Goal: Information Seeking & Learning: Learn about a topic

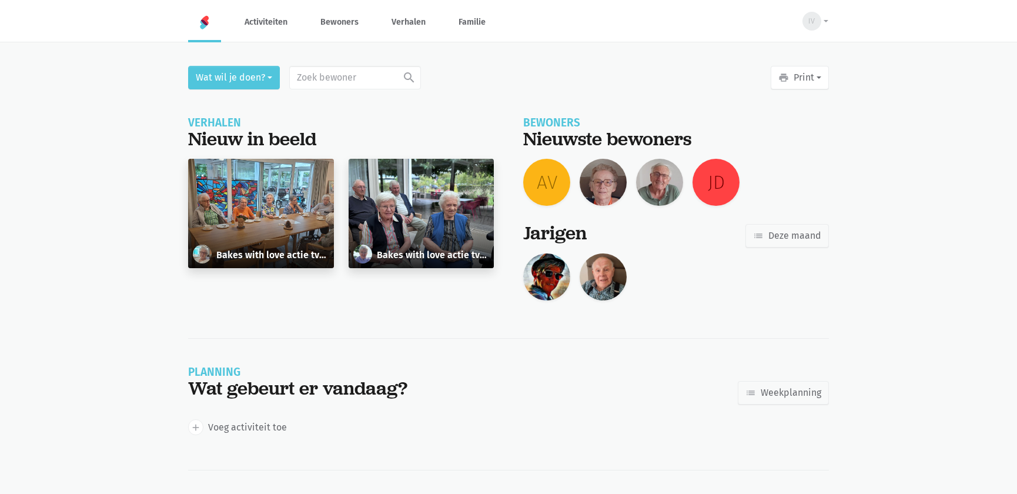
click at [548, 273] on img at bounding box center [546, 276] width 47 height 47
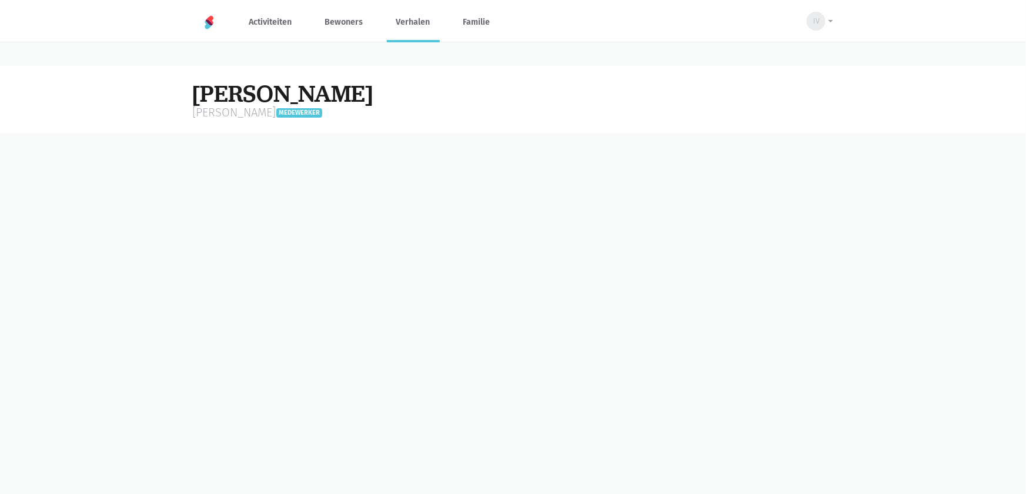
click at [426, 28] on link "Verhalen" at bounding box center [413, 21] width 53 height 39
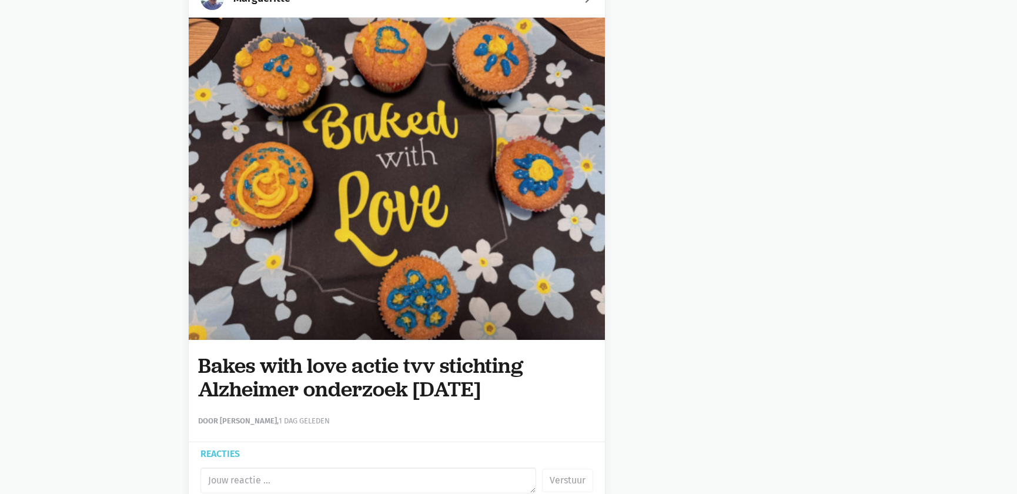
scroll to position [6123, 0]
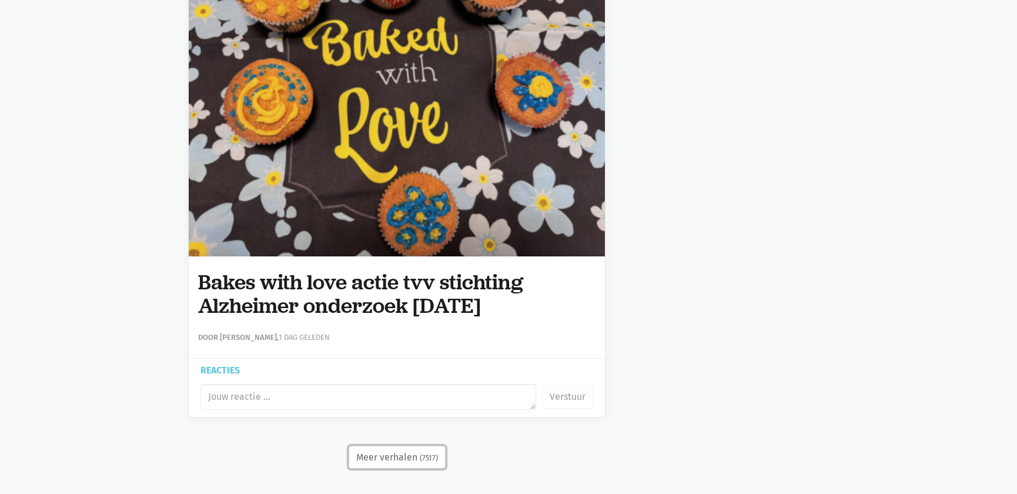
click at [393, 457] on button "Meer verhalen (7517)" at bounding box center [397, 458] width 97 height 24
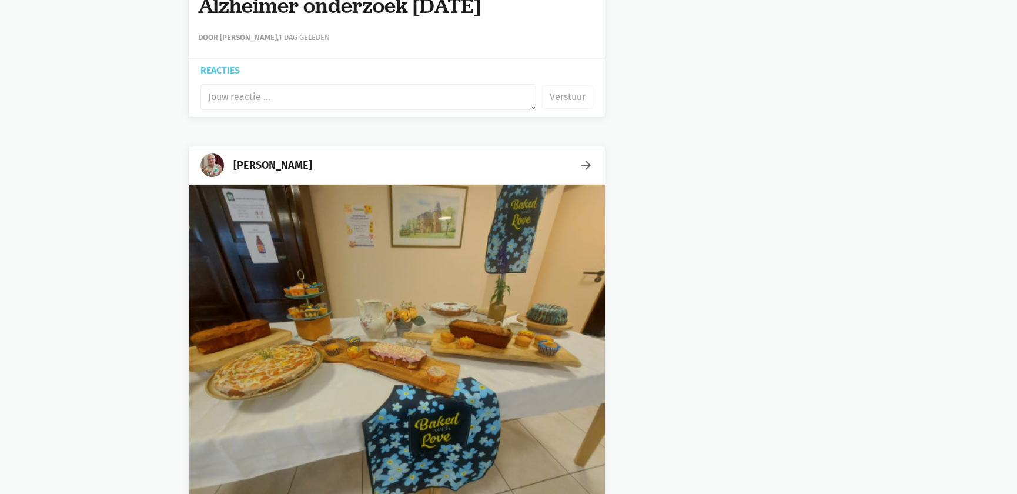
scroll to position [12987, 0]
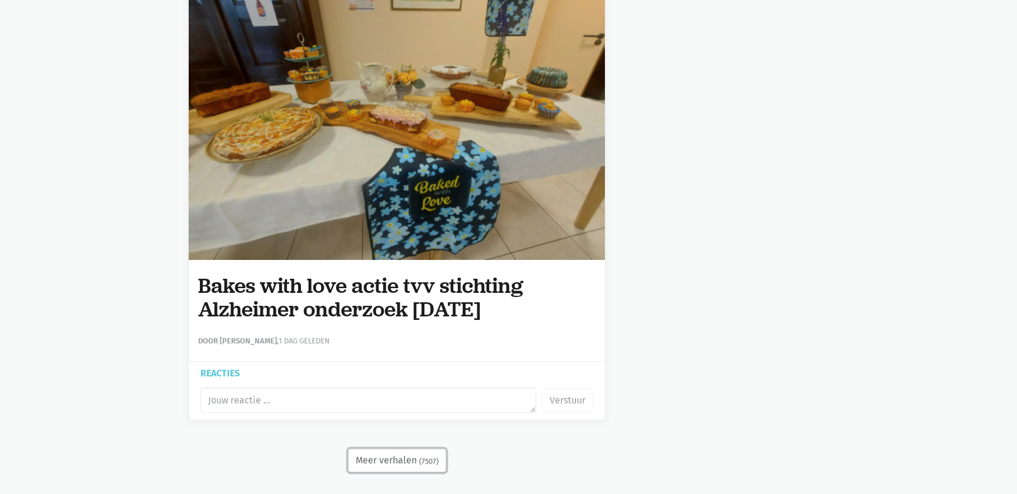
click at [390, 449] on button "Meer verhalen (7507)" at bounding box center [397, 461] width 98 height 24
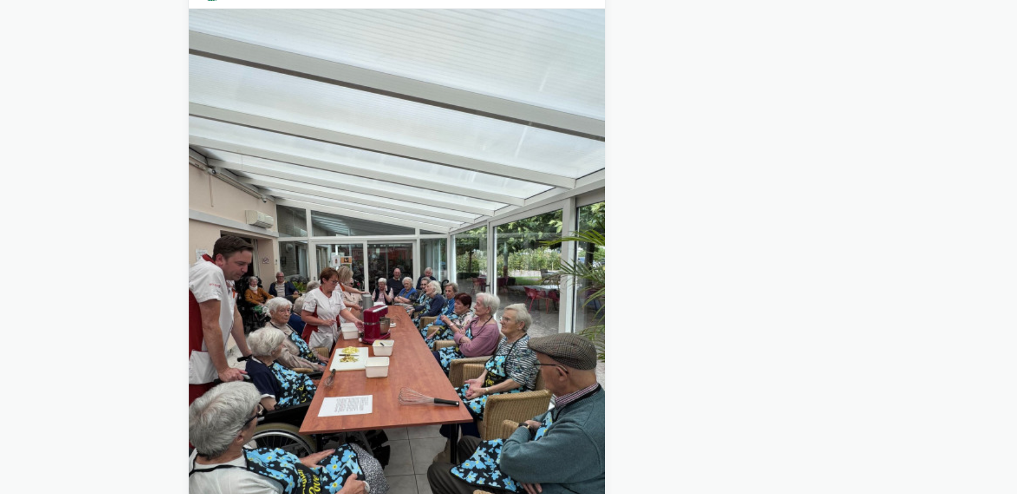
scroll to position [19863, 0]
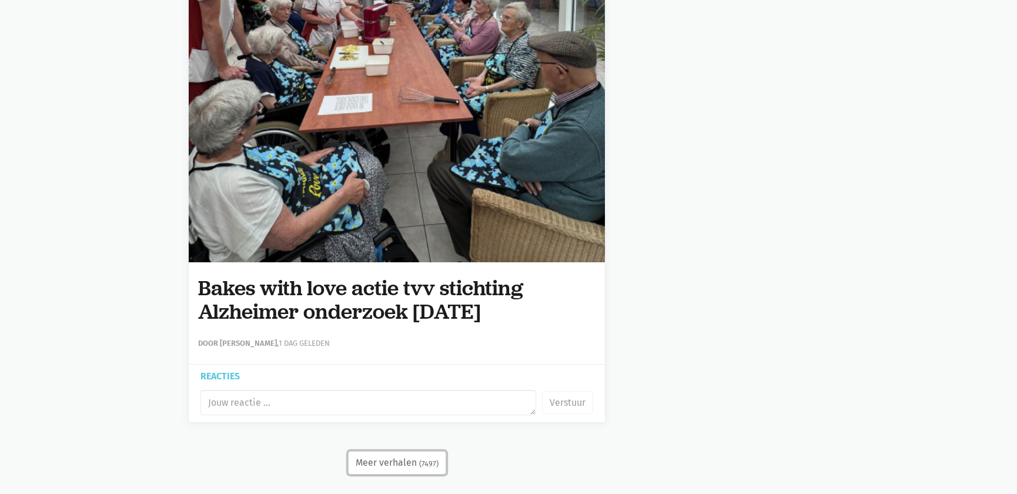
click at [406, 452] on button "Meer verhalen (7497)" at bounding box center [397, 463] width 98 height 24
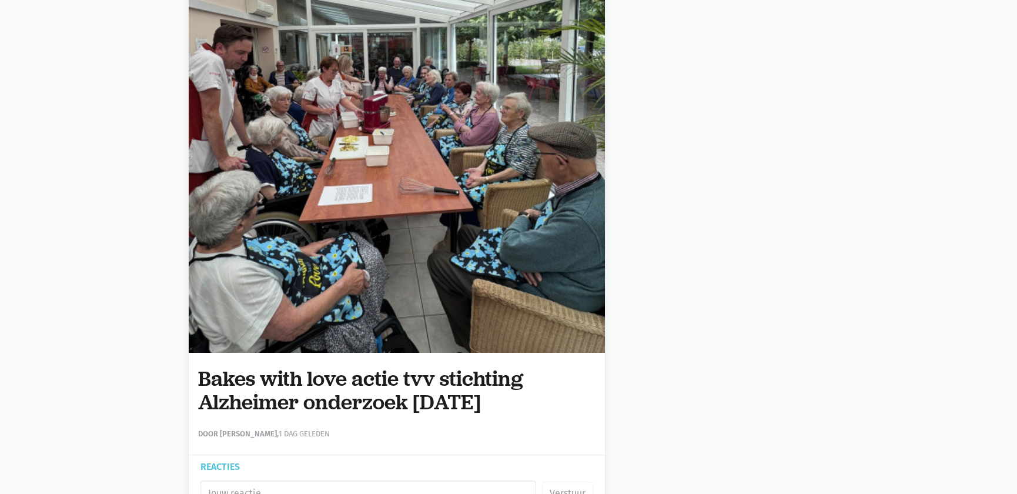
scroll to position [26738, 0]
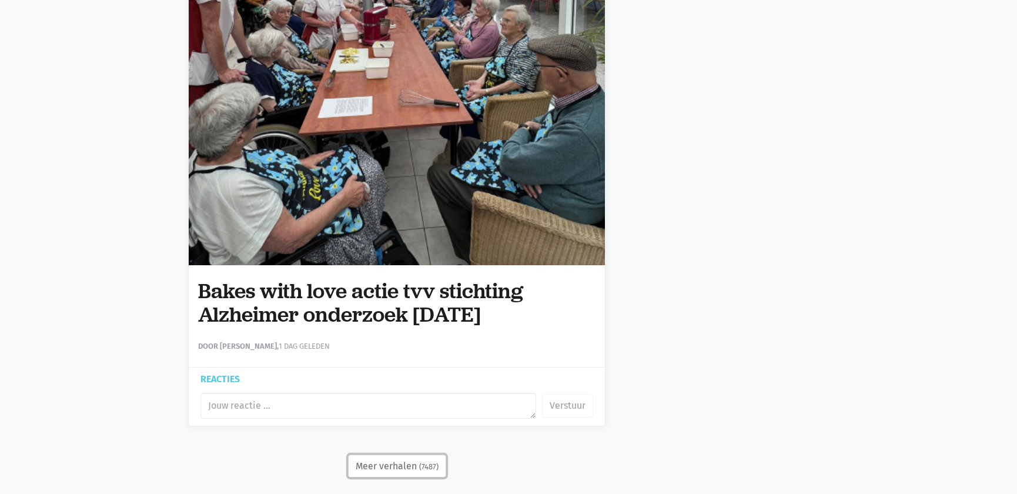
click at [397, 456] on button "Meer verhalen (7487)" at bounding box center [397, 466] width 98 height 24
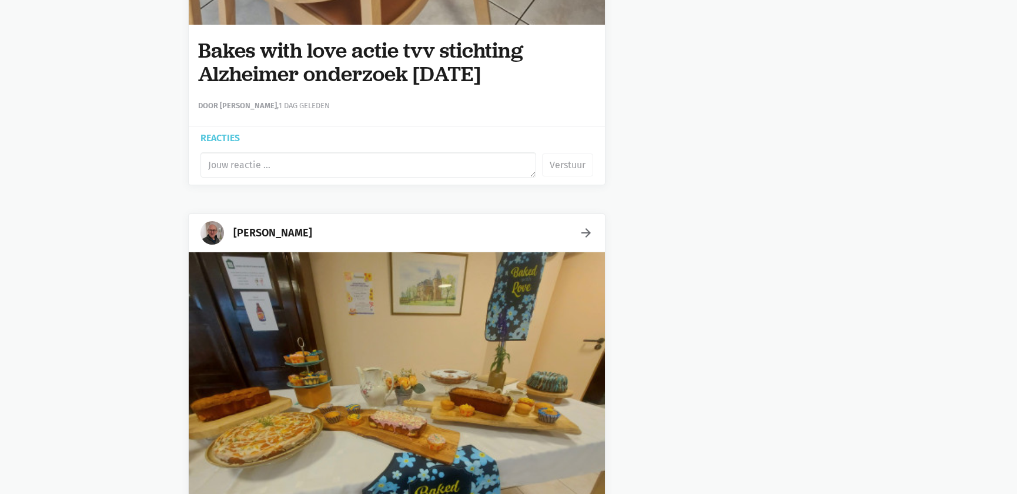
scroll to position [33128, 0]
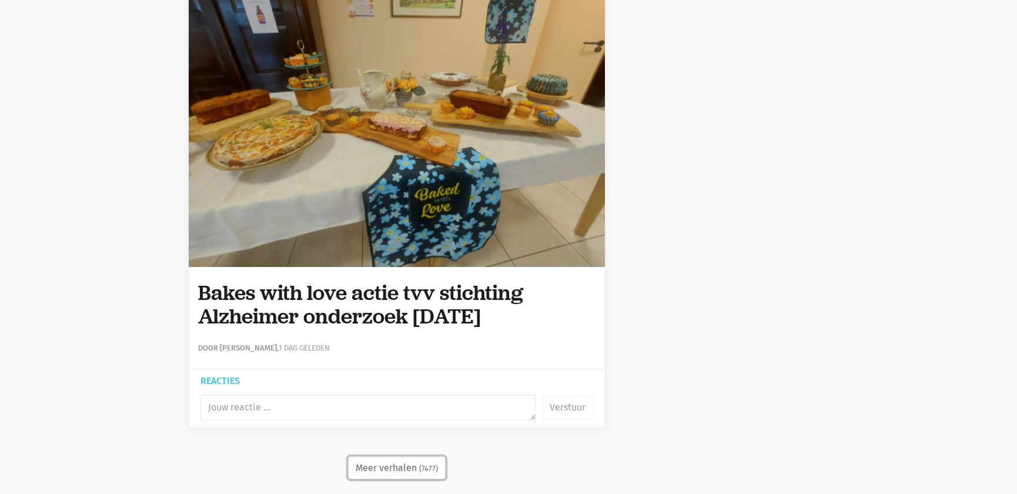
click at [353, 456] on button "Meer verhalen (7477)" at bounding box center [397, 468] width 98 height 24
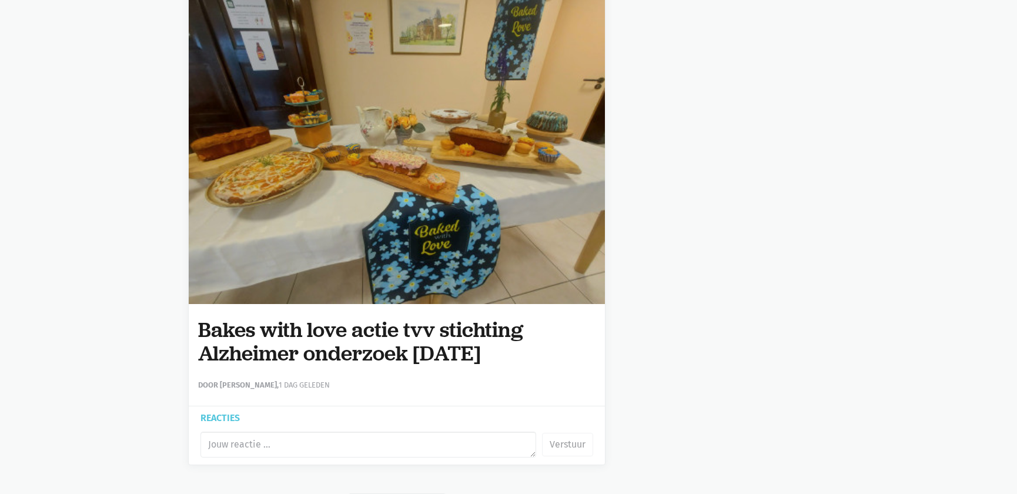
scroll to position [40003, 0]
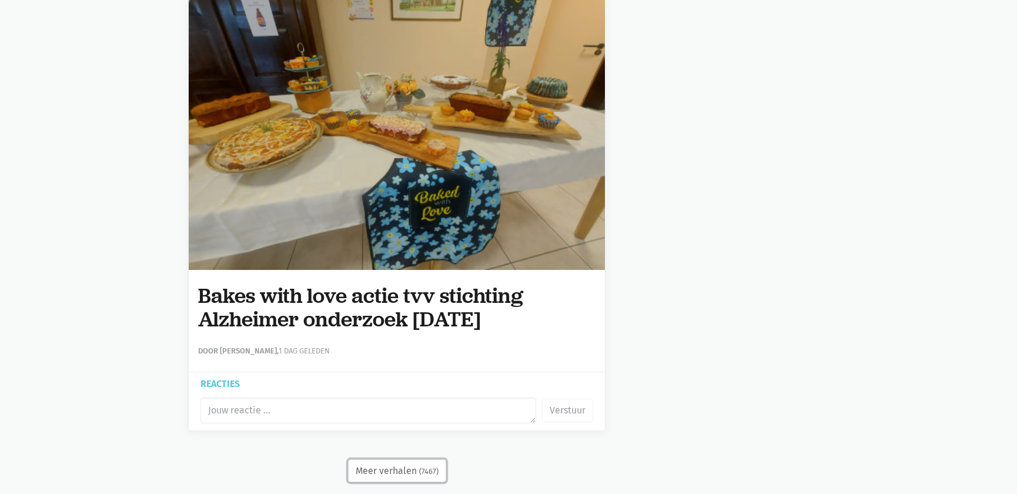
click at [407, 459] on button "Meer verhalen (7467)" at bounding box center [397, 471] width 98 height 24
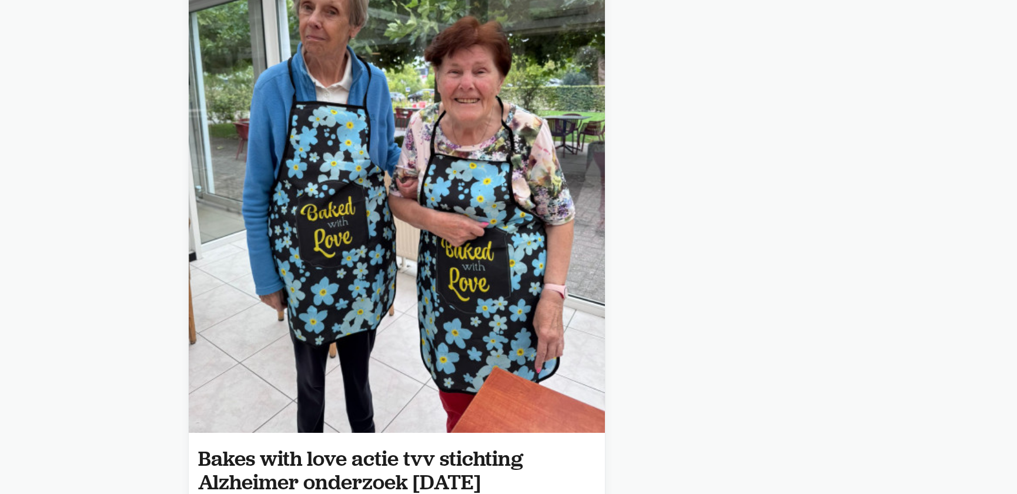
scroll to position [46878, 0]
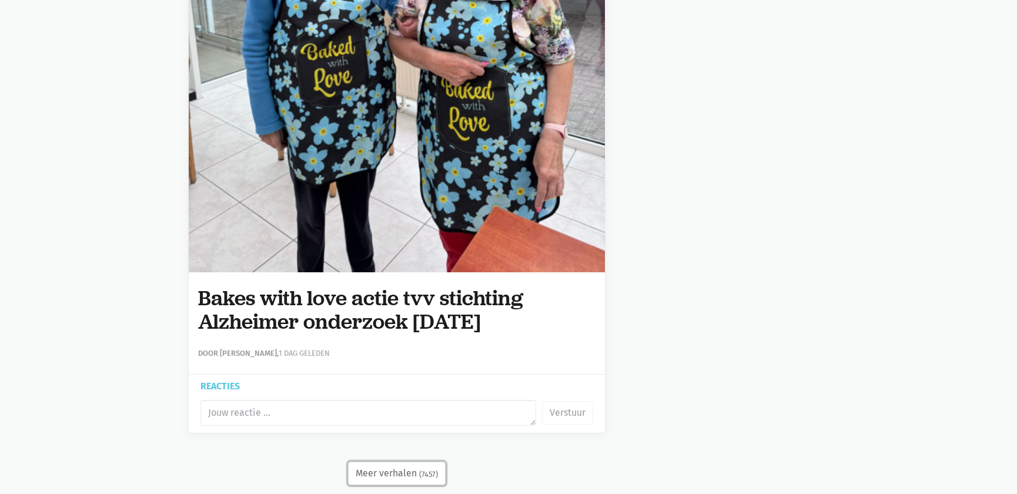
click at [392, 462] on button "Meer verhalen (7457)" at bounding box center [397, 474] width 98 height 24
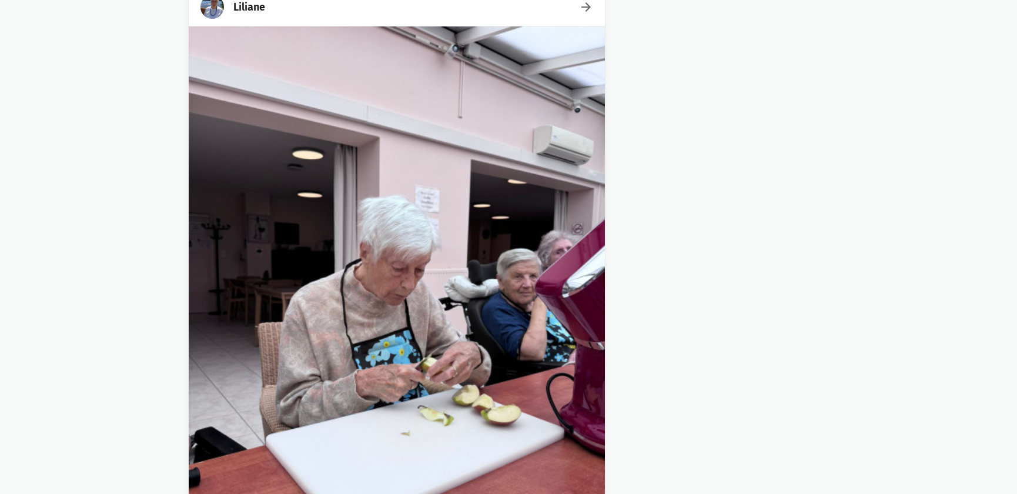
scroll to position [54240, 0]
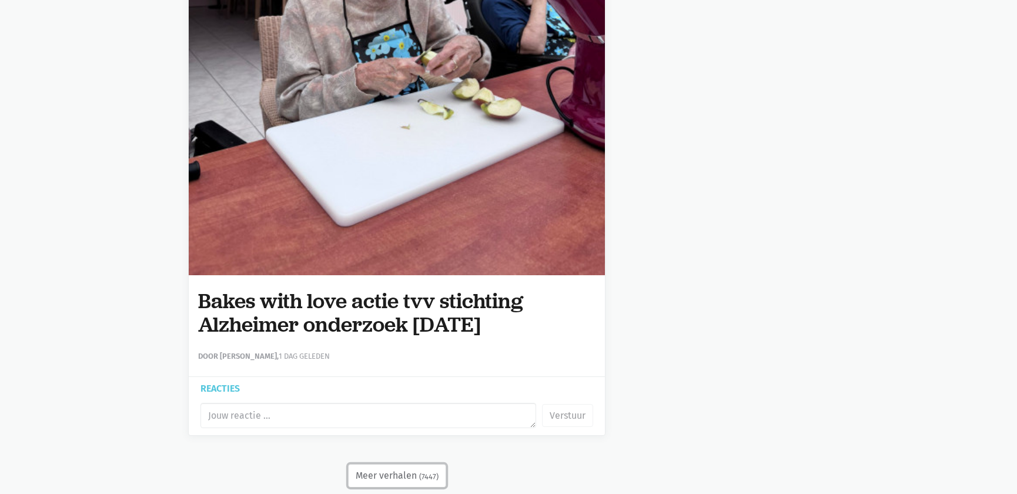
click at [394, 464] on button "Meer verhalen (7447)" at bounding box center [397, 476] width 98 height 24
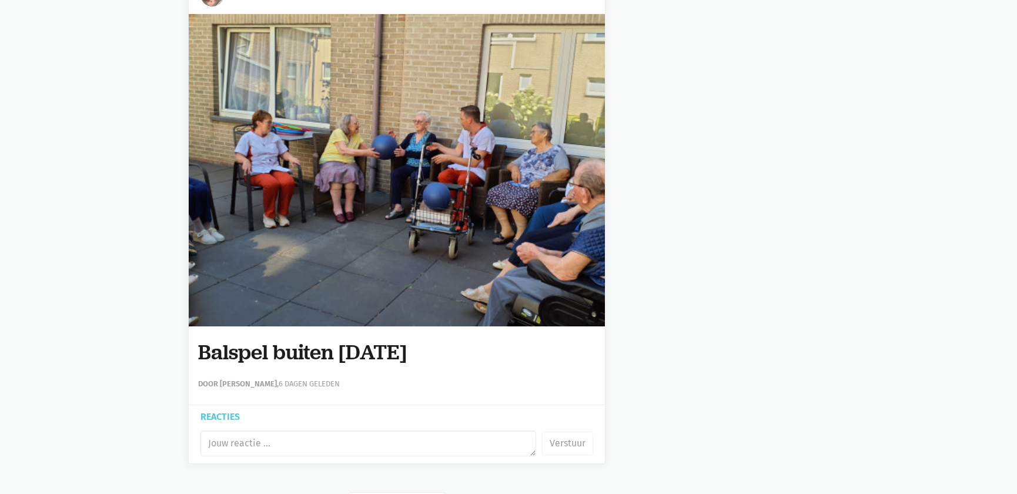
scroll to position [61159, 0]
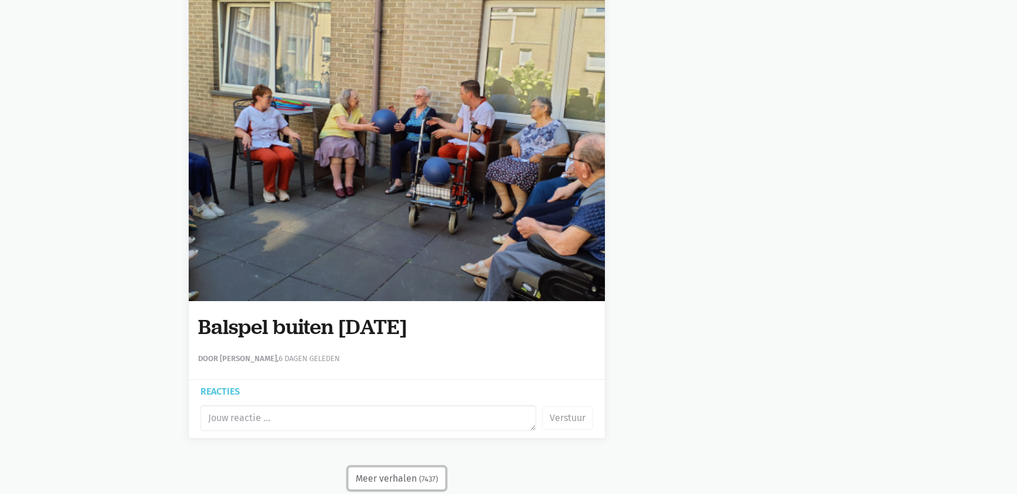
drag, startPoint x: 411, startPoint y: 449, endPoint x: 404, endPoint y: 447, distance: 7.3
click at [410, 467] on button "Meer verhalen (7437)" at bounding box center [397, 479] width 98 height 24
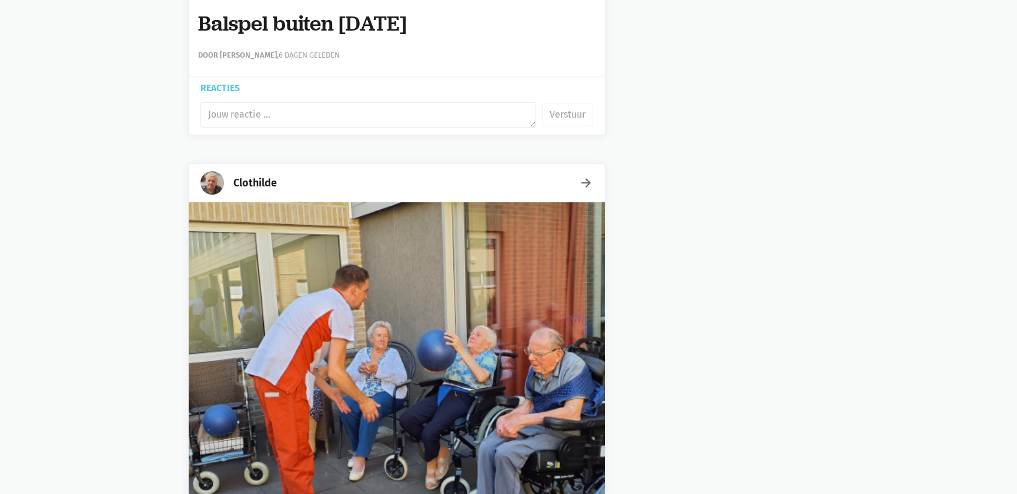
scroll to position [68264, 0]
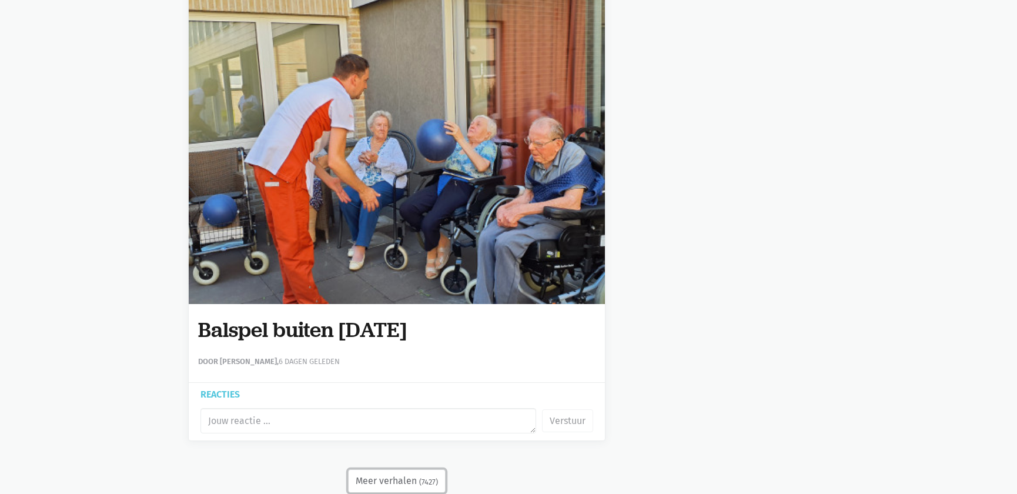
click at [398, 469] on button "Meer verhalen (7427)" at bounding box center [397, 481] width 98 height 24
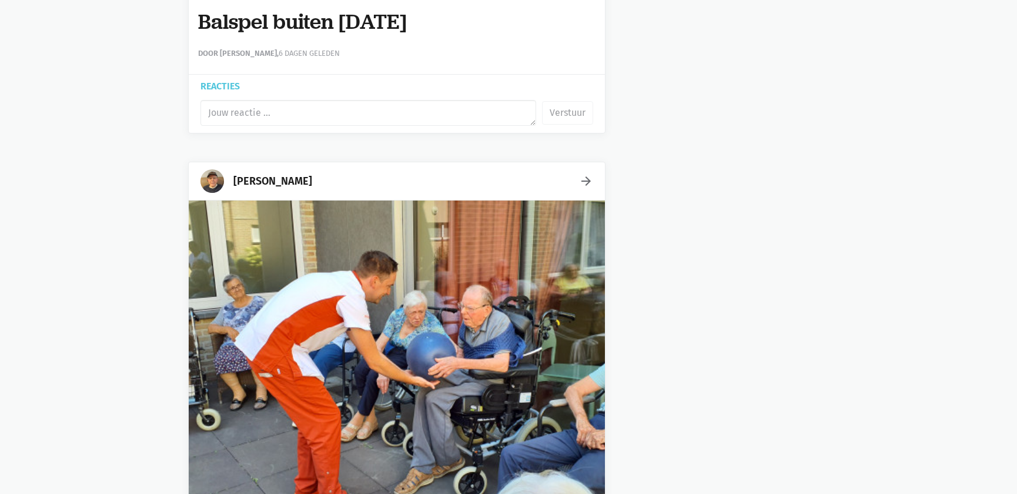
scroll to position [74883, 0]
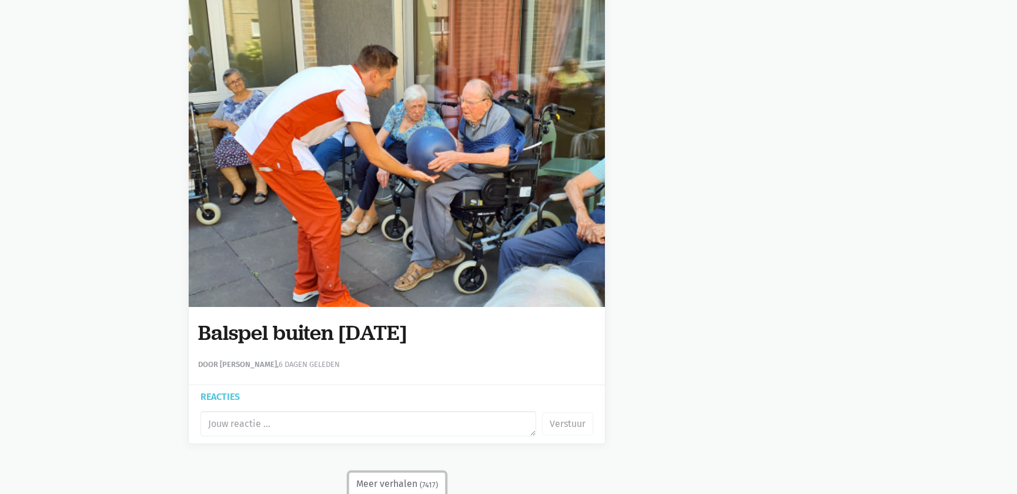
click at [383, 472] on button "Meer verhalen (7417)" at bounding box center [397, 484] width 97 height 24
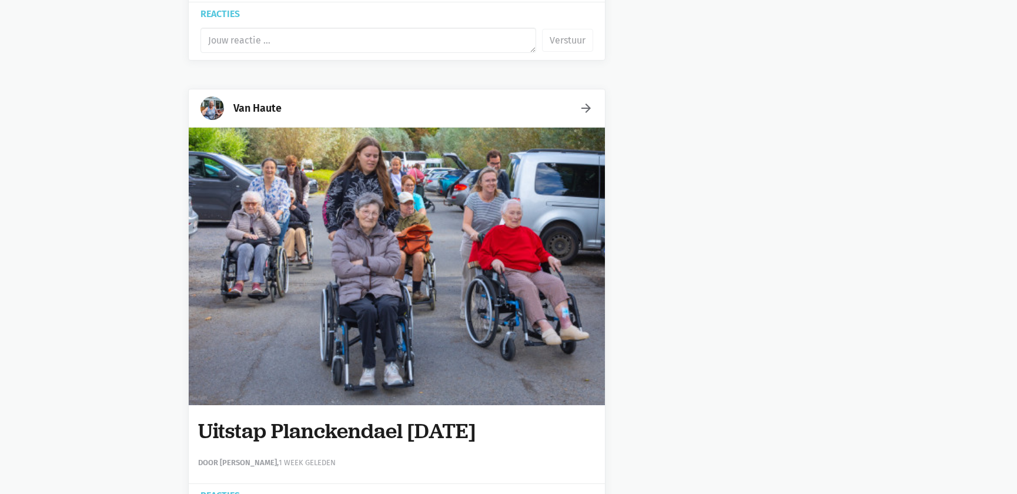
scroll to position [78345, 0]
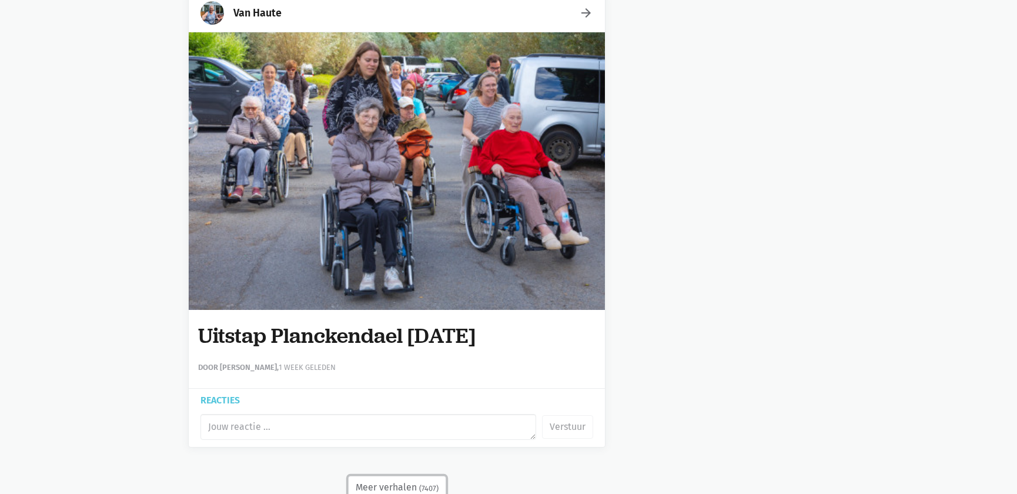
click at [392, 476] on button "Meer verhalen (7407)" at bounding box center [397, 488] width 98 height 24
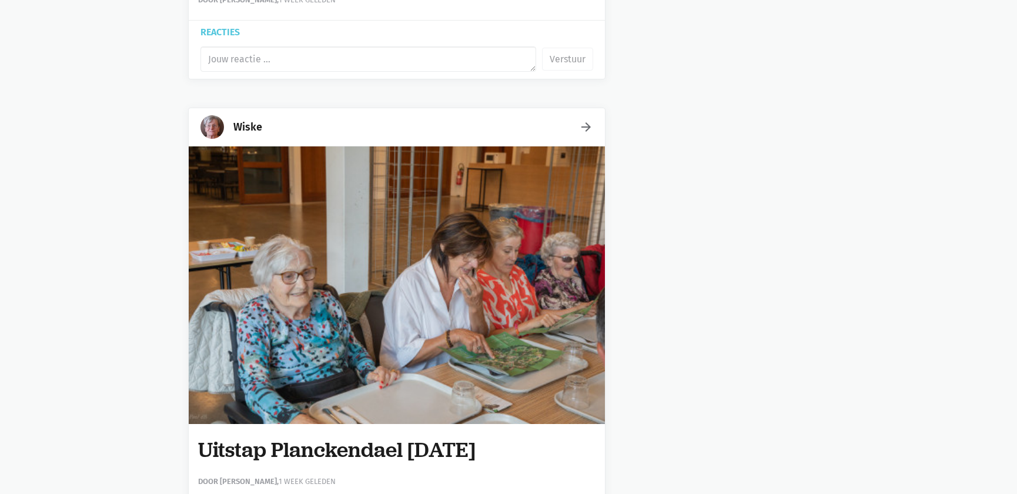
scroll to position [83854, 0]
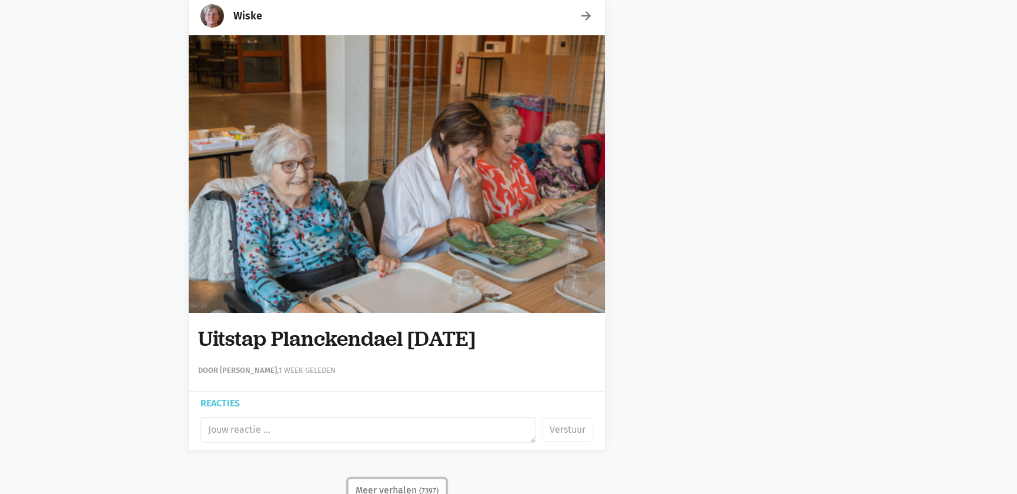
click at [379, 479] on button "Meer verhalen (7397)" at bounding box center [397, 491] width 98 height 24
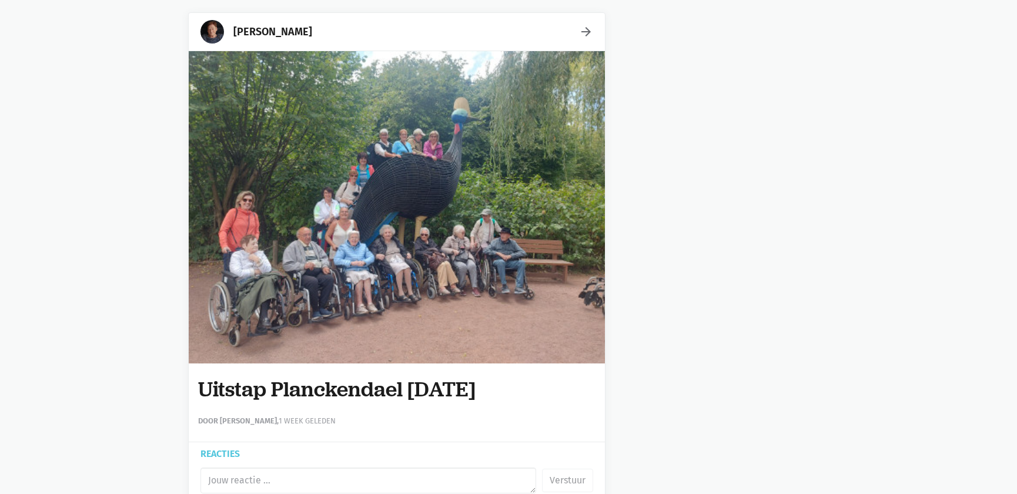
scroll to position [90048, 0]
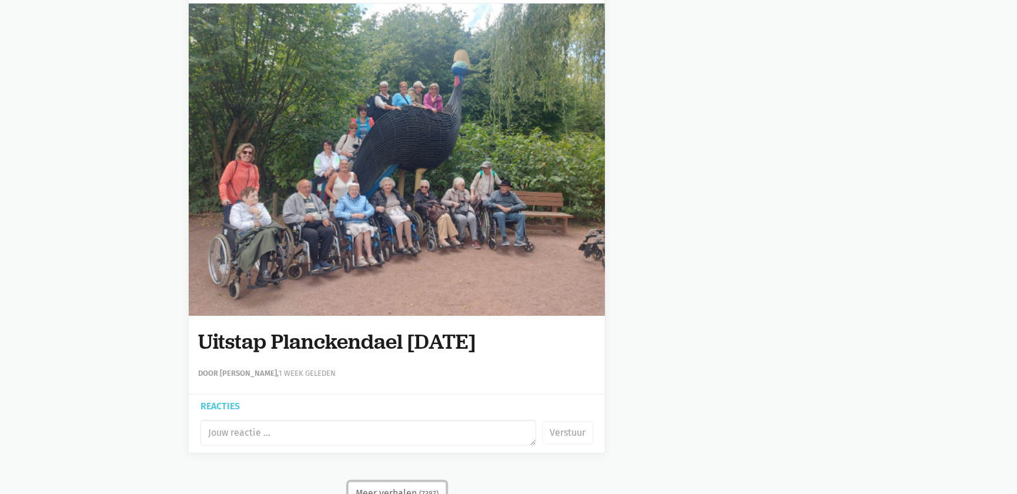
drag, startPoint x: 409, startPoint y: 452, endPoint x: 350, endPoint y: 442, distance: 59.5
click at [350, 481] on button "Meer verhalen (7387)" at bounding box center [397, 493] width 98 height 24
click at [386, 481] on button "Meer verhalen (7387)" at bounding box center [397, 493] width 98 height 24
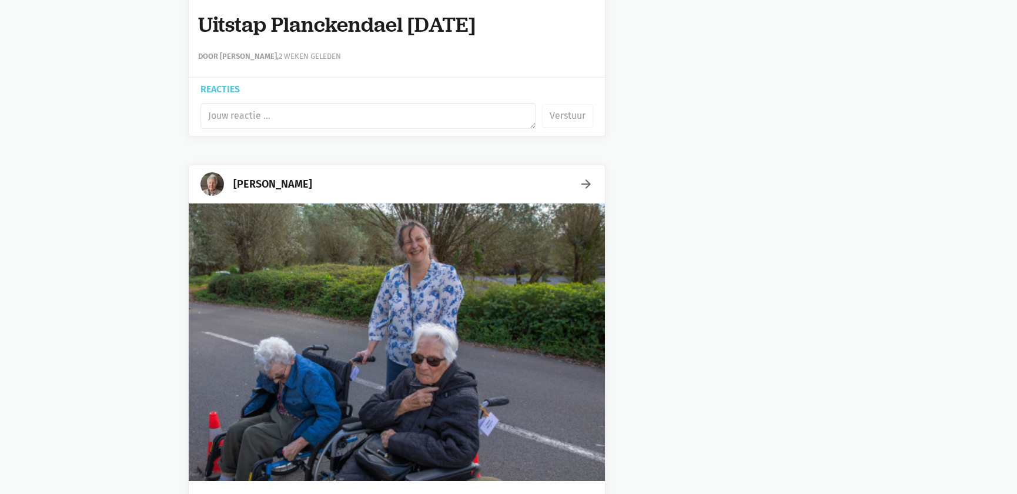
scroll to position [102073, 0]
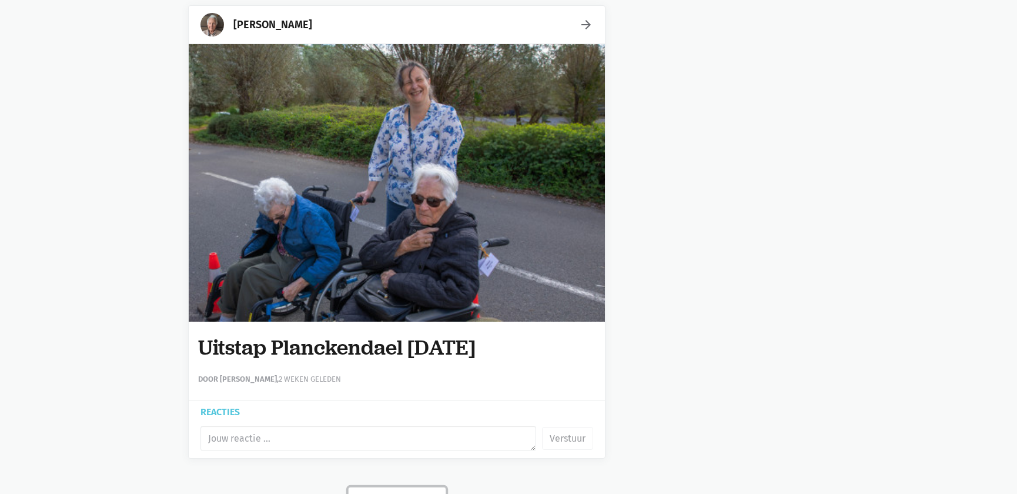
click at [415, 487] on button "Meer verhalen (7367)" at bounding box center [397, 499] width 98 height 24
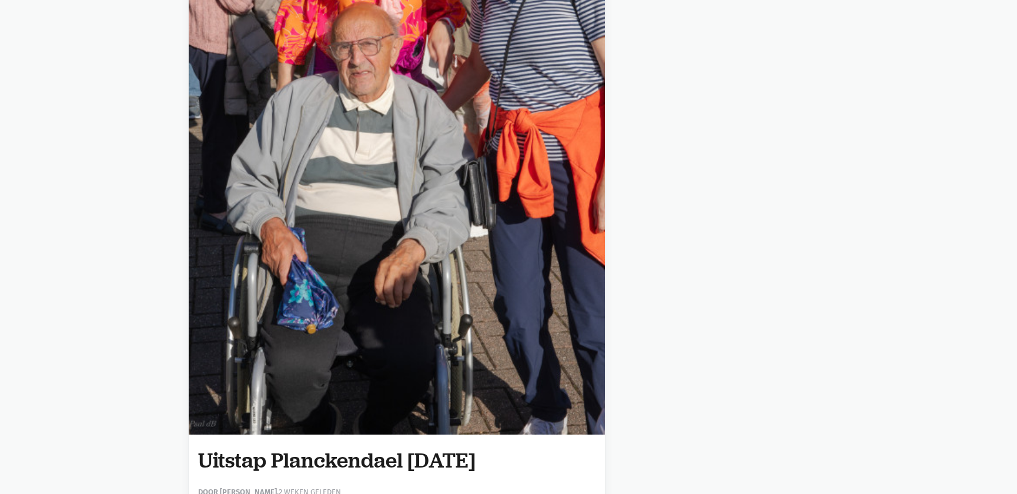
scroll to position [108276, 0]
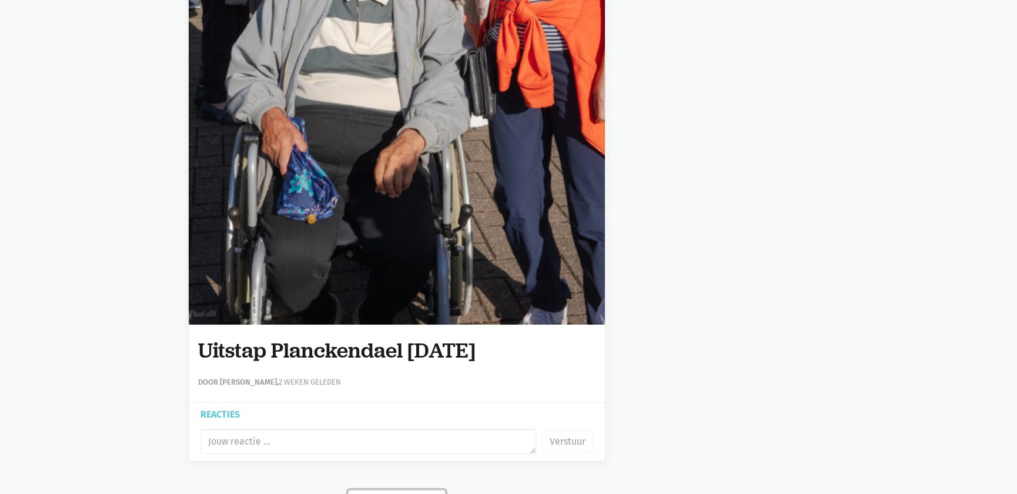
click at [404, 490] on button "Meer verhalen (7357)" at bounding box center [397, 502] width 98 height 24
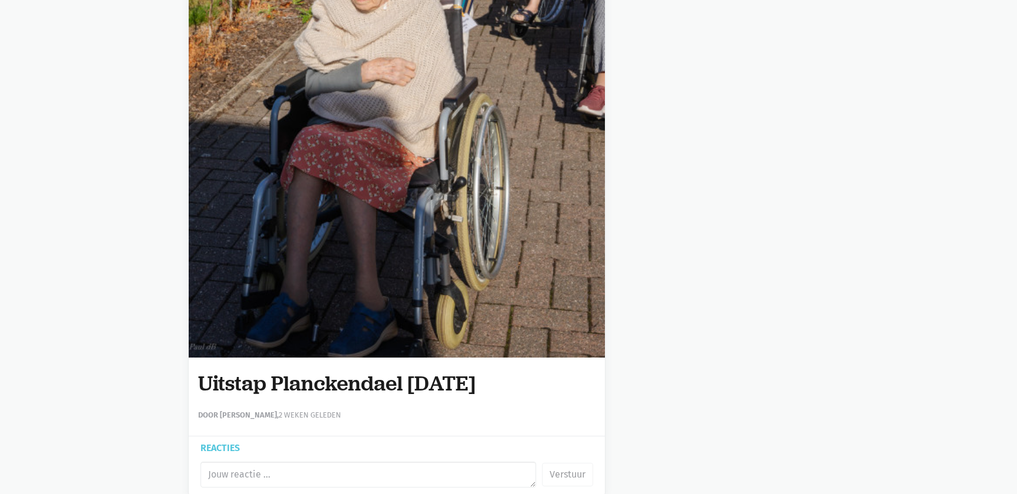
scroll to position [114132, 0]
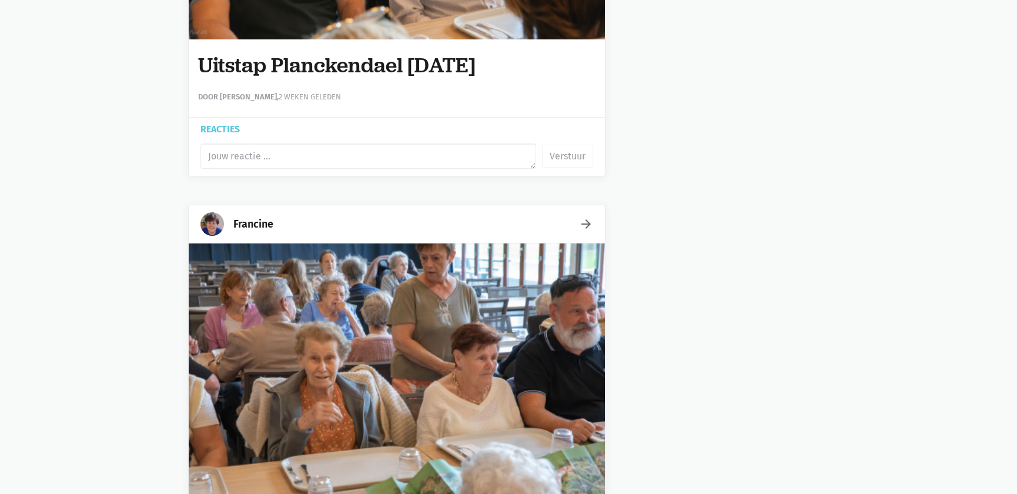
scroll to position [119988, 0]
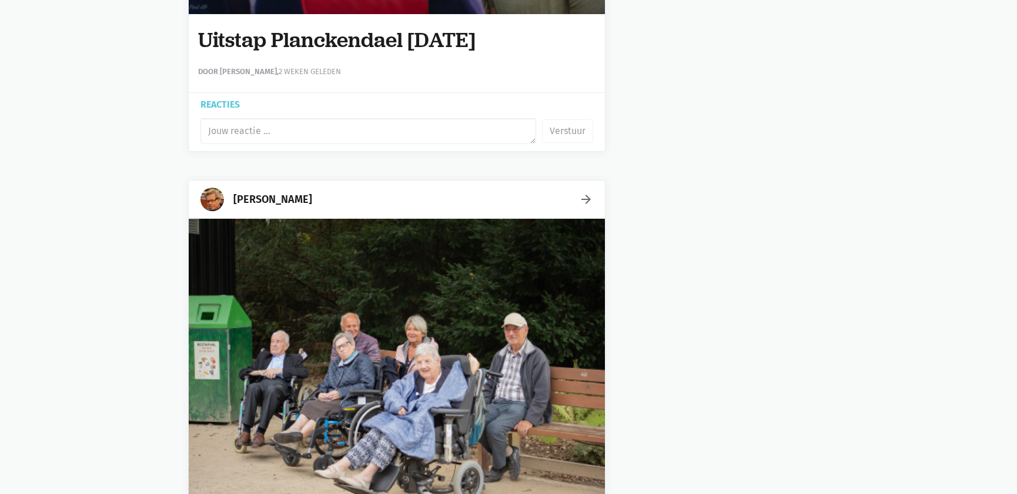
scroll to position [126191, 0]
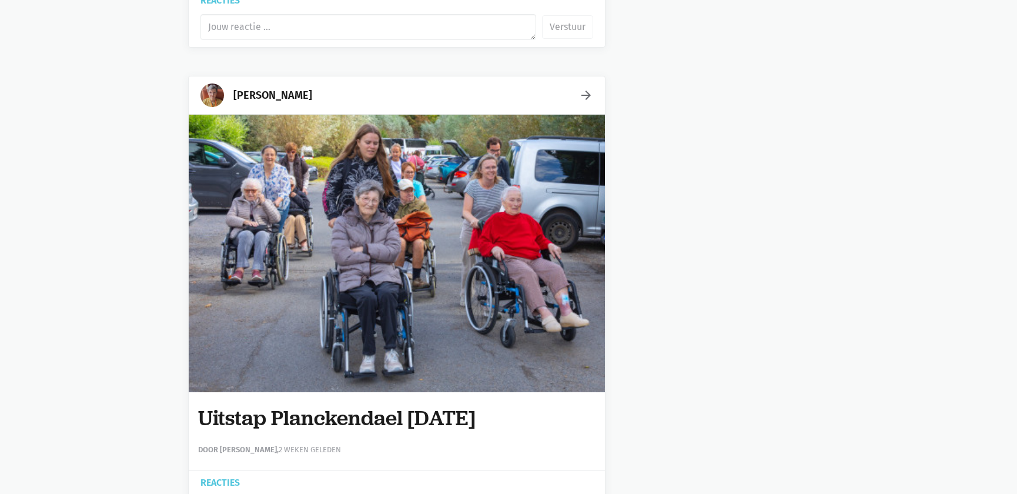
scroll to position [132394, 0]
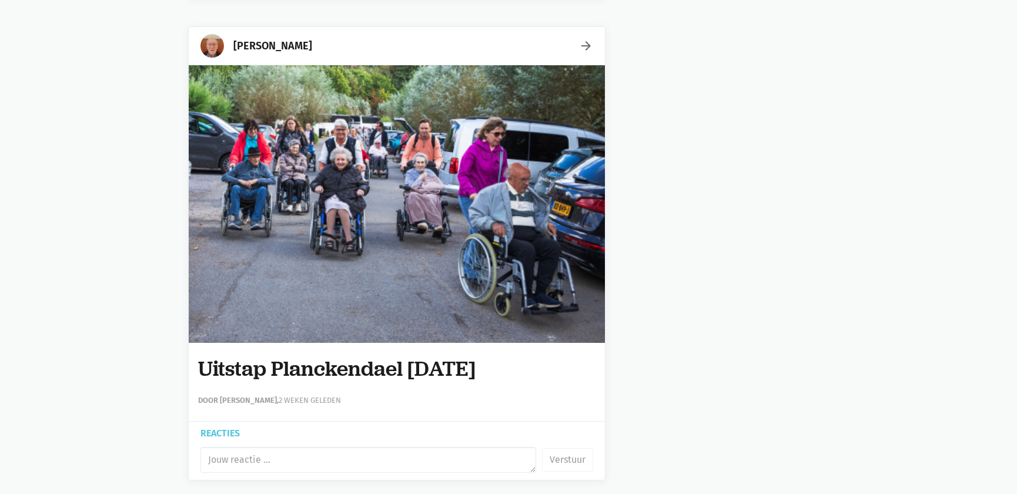
scroll to position [138973, 0]
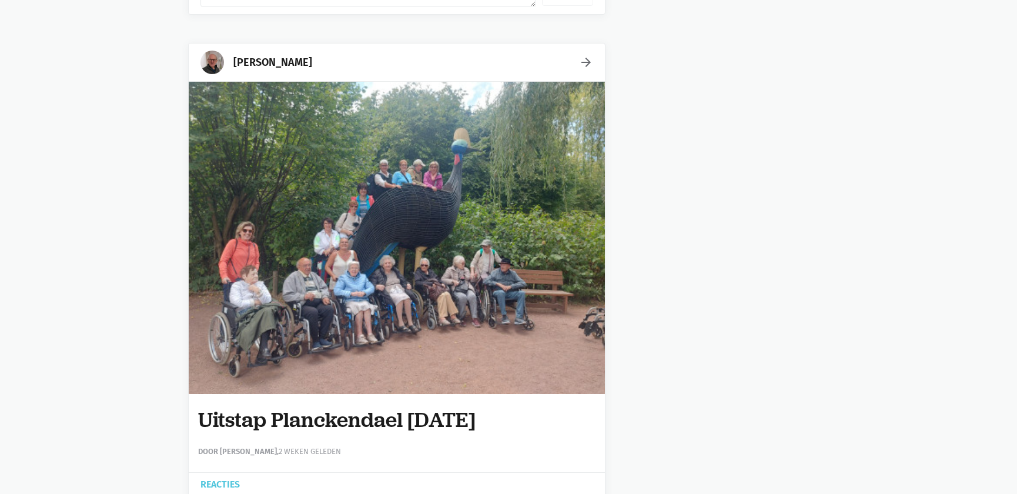
scroll to position [145592, 0]
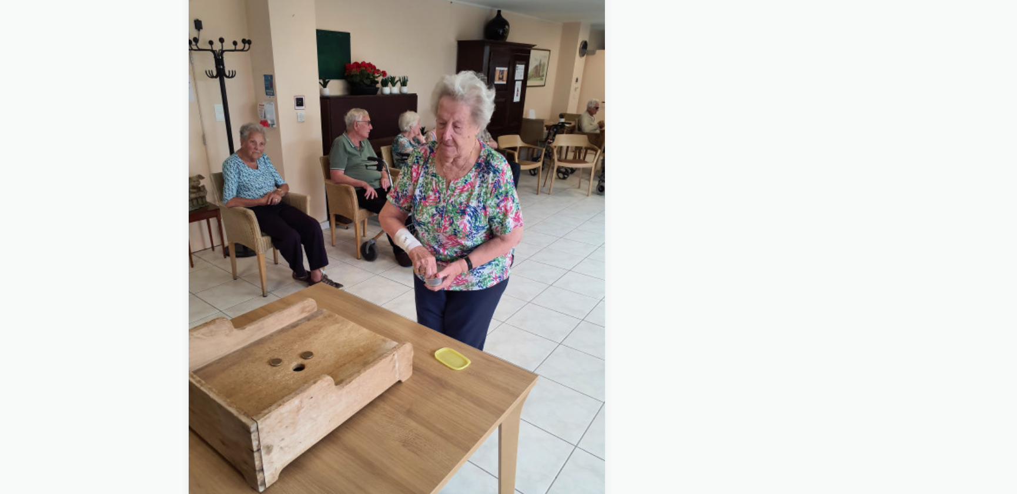
scroll to position [152050, 0]
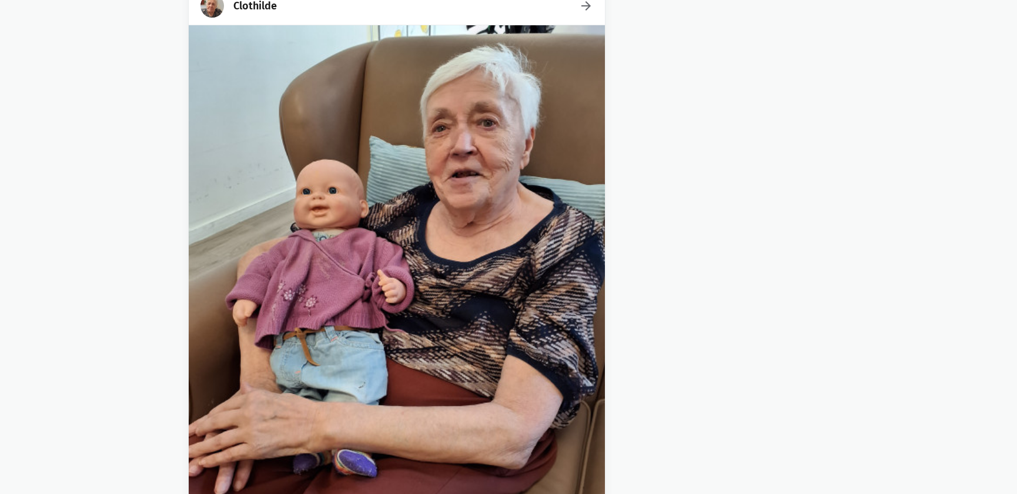
scroll to position [159202, 0]
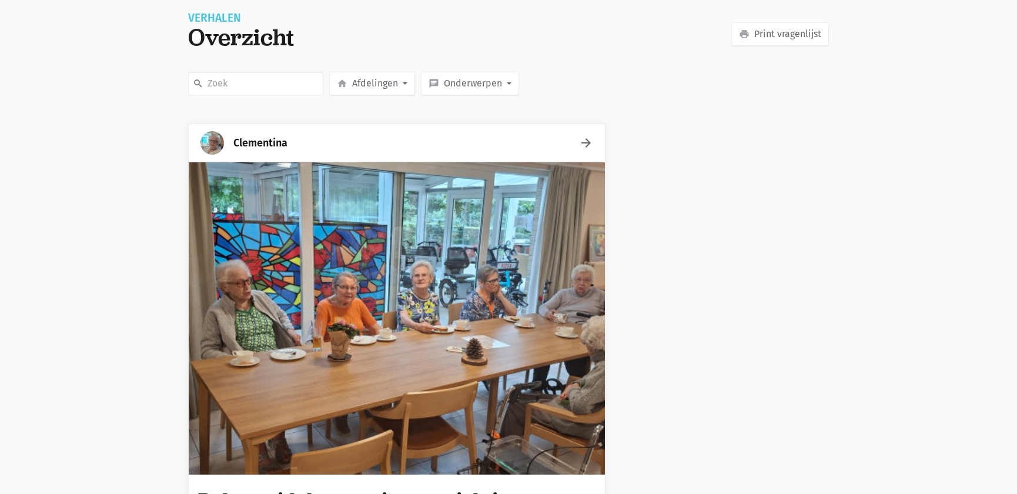
scroll to position [0, 0]
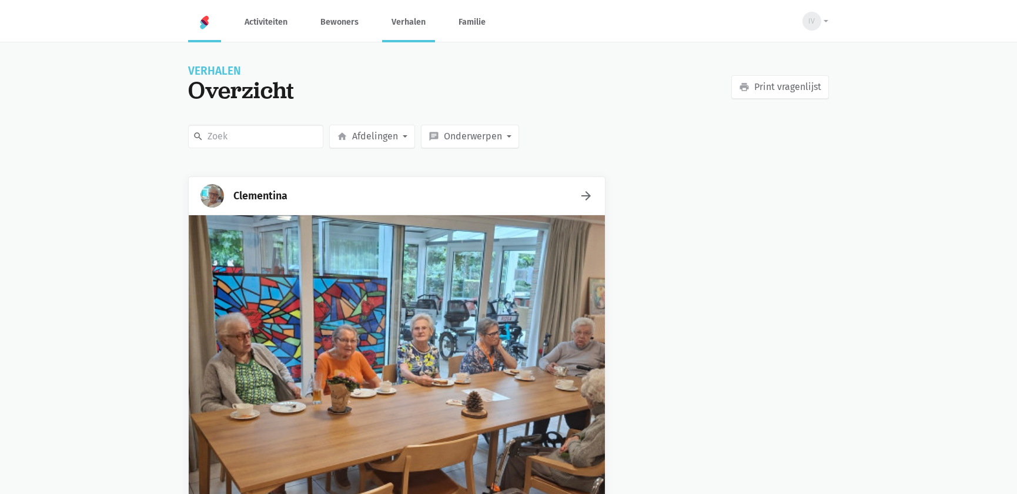
click at [210, 26] on img at bounding box center [205, 22] width 14 height 14
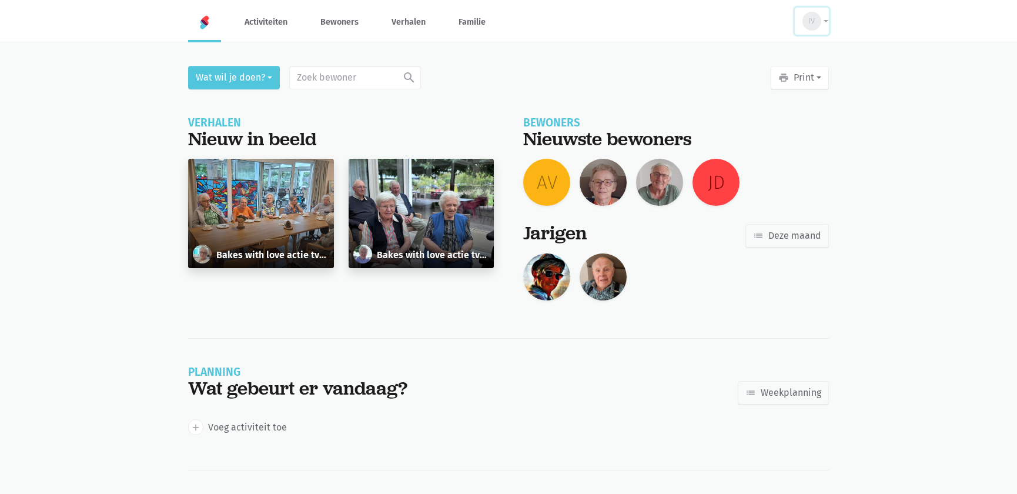
click at [821, 21] on button "IV" at bounding box center [812, 21] width 34 height 27
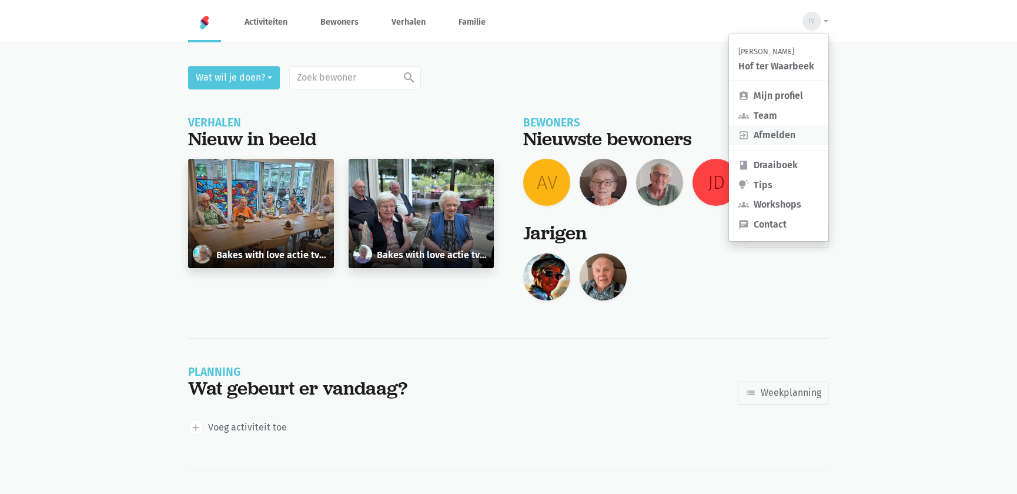
click at [782, 129] on link "exit_to_app Afmelden" at bounding box center [778, 135] width 99 height 20
